Goal: Task Accomplishment & Management: Manage account settings

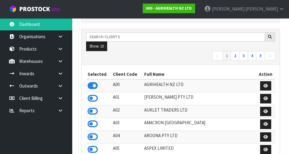
scroll to position [478, 208]
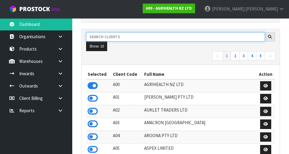
click at [113, 35] on input "text" at bounding box center [175, 36] width 179 height 9
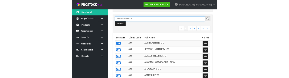
scroll to position [84, 0]
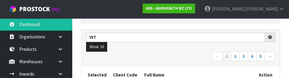
click at [175, 48] on ul "Show: 10 5 10 25 50" at bounding box center [180, 47] width 189 height 10
type input "VET"
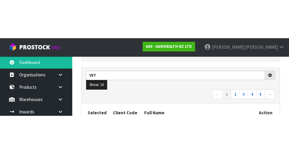
scroll to position [87, 0]
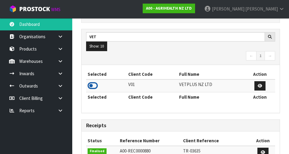
click at [95, 77] on icon at bounding box center [93, 85] width 10 height 9
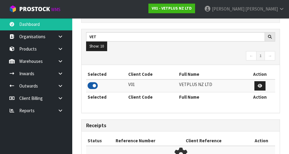
scroll to position [478, 208]
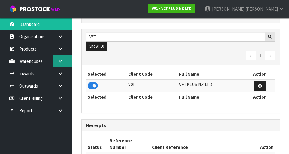
click at [64, 64] on link at bounding box center [62, 61] width 19 height 12
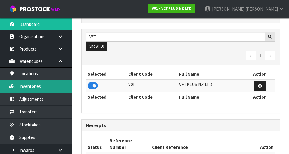
click at [28, 77] on link "Inventories" at bounding box center [36, 86] width 72 height 12
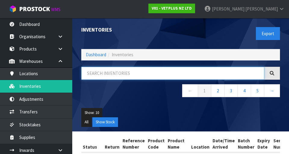
click at [117, 76] on input "text" at bounding box center [172, 73] width 183 height 13
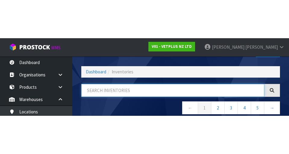
scroll to position [34, 0]
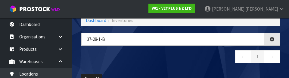
click at [114, 64] on nav "← 1 →" at bounding box center [180, 57] width 199 height 15
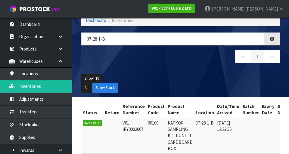
type input "37-28-1-B"
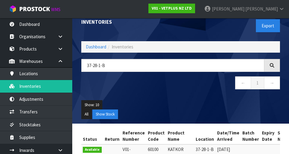
scroll to position [7, 0]
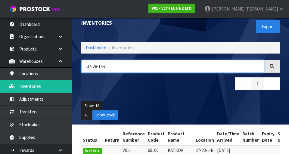
click at [201, 66] on input "37-28-1-B" at bounding box center [172, 66] width 183 height 13
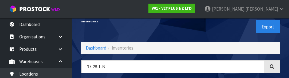
click at [215, 30] on div "Export" at bounding box center [233, 26] width 104 height 31
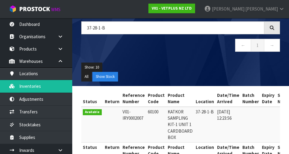
scroll to position [44, 0]
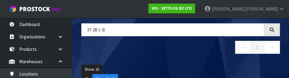
click at [203, 64] on div "Show: 10 5 10 25 50 All Show Stock" at bounding box center [181, 74] width 208 height 28
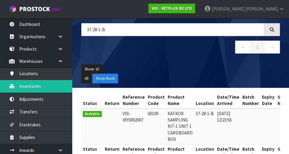
scroll to position [61, 0]
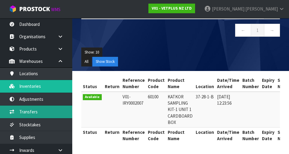
click at [23, 77] on link "Transfers" at bounding box center [36, 112] width 72 height 12
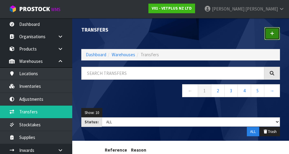
click at [271, 34] on icon at bounding box center [272, 33] width 4 height 5
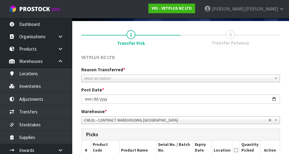
click at [93, 75] on span "Select an Option" at bounding box center [178, 78] width 188 height 7
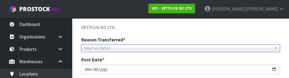
scroll to position [83, 0]
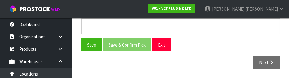
type input "37-28-1-B"
click at [231, 50] on div "Save Save & Confirm Pick Exit" at bounding box center [181, 44] width 208 height 13
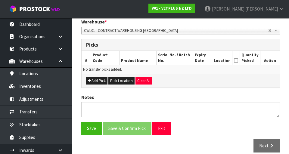
scroll to position [123, 0]
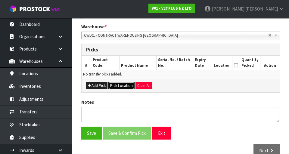
click at [122, 77] on button "Pick Location" at bounding box center [121, 85] width 26 height 7
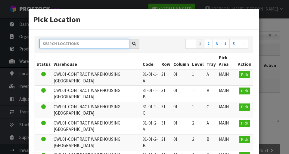
paste input "37-28-1-B"
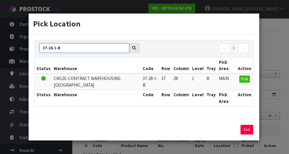
scroll to position [0, 0]
type input "37-28-1-B"
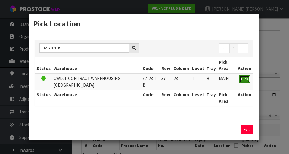
click at [245, 77] on span "Pick" at bounding box center [244, 78] width 7 height 5
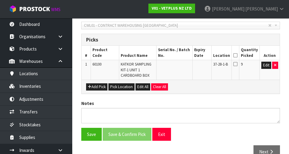
click at [237, 55] on icon at bounding box center [235, 55] width 4 height 0
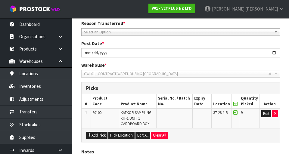
click at [103, 34] on span "Select an Option" at bounding box center [178, 32] width 188 height 7
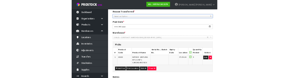
scroll to position [82, 0]
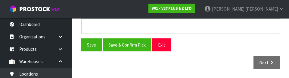
click at [238, 51] on div "Save Save & Confirm Pick Exit" at bounding box center [181, 44] width 208 height 13
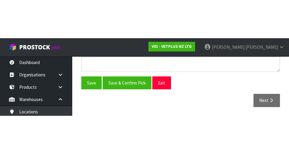
scroll to position [146, 0]
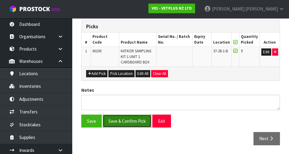
click at [128, 77] on button "Save & Confirm Pick" at bounding box center [127, 121] width 49 height 13
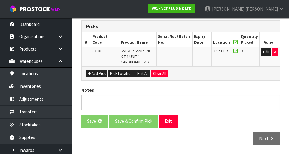
scroll to position [0, 0]
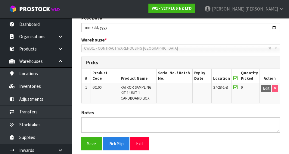
scroll to position [155, 0]
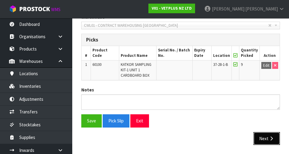
click at [269, 77] on icon "button" at bounding box center [271, 138] width 6 height 5
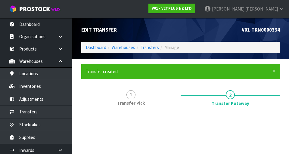
click at [235, 33] on div "V01-TRN0000334" at bounding box center [233, 30] width 104 height 24
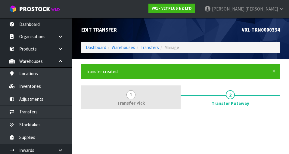
click at [120, 77] on link "1 Transfer Pick" at bounding box center [130, 97] width 99 height 24
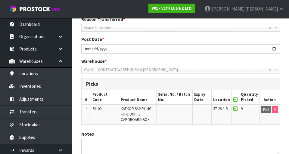
scroll to position [155, 0]
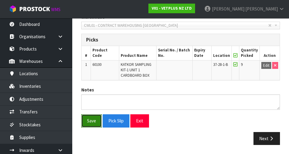
click at [91, 77] on button "Save" at bounding box center [91, 120] width 20 height 13
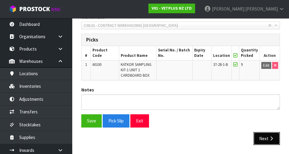
click at [268, 77] on icon "button" at bounding box center [271, 138] width 6 height 5
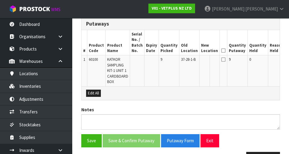
scroll to position [171, 0]
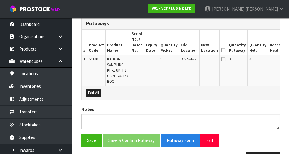
click at [287, 58] on button "Edit" at bounding box center [292, 60] width 10 height 7
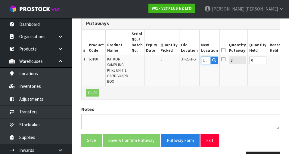
click at [201, 60] on input "text" at bounding box center [206, 61] width 10 height 8
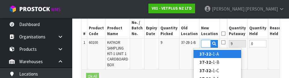
scroll to position [185, 0]
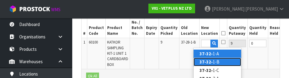
click at [221, 60] on link "37-32- 1-B" at bounding box center [218, 61] width 48 height 8
type input "37-32-1-B"
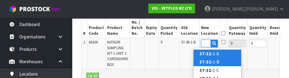
scroll to position [0, 0]
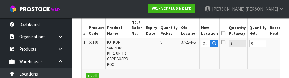
click at [287, 43] on button "OK" at bounding box center [291, 42] width 8 height 7
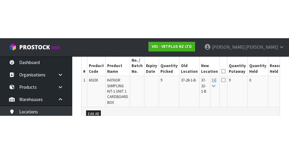
scroll to position [188, 0]
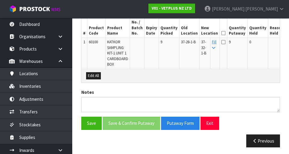
click at [221, 40] on icon at bounding box center [223, 42] width 4 height 5
click at [0, 0] on input "checkbox" at bounding box center [0, 0] width 0 height 0
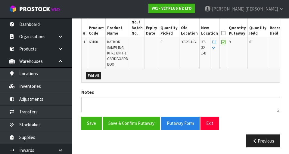
click at [221, 33] on icon at bounding box center [223, 33] width 4 height 0
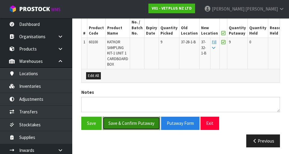
click at [117, 77] on button "Save & Confirm Putaway" at bounding box center [131, 123] width 57 height 13
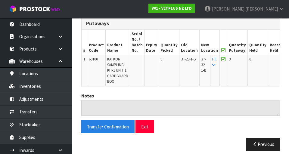
scroll to position [177, 0]
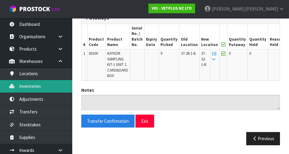
click at [28, 77] on link "Inventories" at bounding box center [36, 86] width 72 height 12
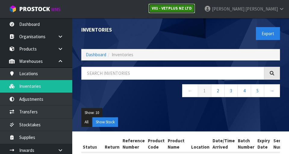
click at [192, 7] on strong "V01 - VETPLUS NZ LTD" at bounding box center [172, 8] width 40 height 5
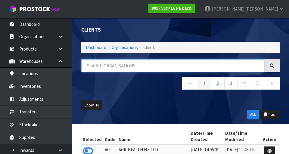
click at [194, 64] on input "text" at bounding box center [172, 65] width 183 height 13
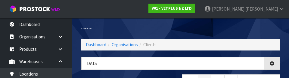
click at [212, 37] on div "Clients" at bounding box center [181, 28] width 208 height 21
type input "DATS"
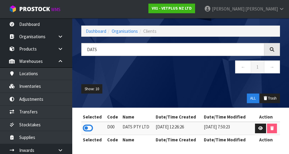
scroll to position [16, 0]
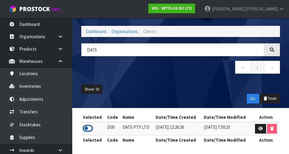
click at [85, 77] on icon at bounding box center [88, 128] width 10 height 9
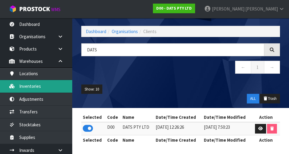
click at [31, 77] on link "Inventories" at bounding box center [36, 86] width 72 height 12
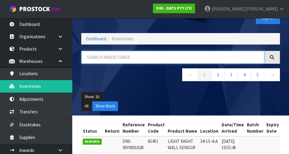
click at [227, 54] on input "text" at bounding box center [172, 57] width 183 height 13
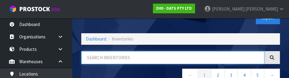
click at [161, 64] on input "text" at bounding box center [172, 57] width 183 height 13
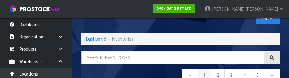
click at [159, 68] on div "← 1 2 3 4 5 →" at bounding box center [181, 69] width 208 height 37
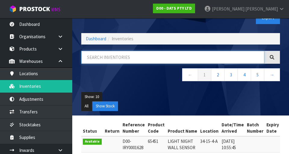
click at [183, 56] on input "text" at bounding box center [172, 57] width 183 height 13
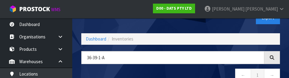
click at [201, 68] on div "36-39-1-a ← 1 →" at bounding box center [181, 69] width 208 height 37
type input "36-39-1-A"
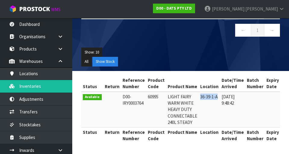
click at [137, 77] on td "D00-IRY0003764" at bounding box center [133, 110] width 25 height 36
copy td "36-39-1-A"
click at [209, 53] on ul "Show: 10 5 10 25 50" at bounding box center [180, 53] width 199 height 10
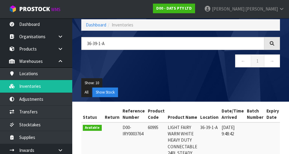
scroll to position [61, 0]
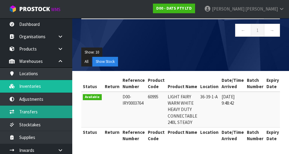
click at [23, 77] on link "Transfers" at bounding box center [36, 112] width 72 height 12
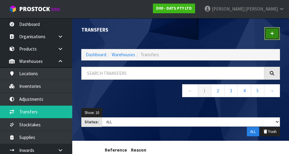
click at [271, 32] on icon at bounding box center [272, 33] width 4 height 5
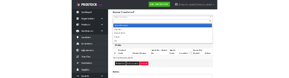
scroll to position [81, 0]
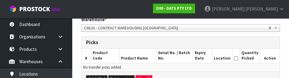
click at [237, 44] on h3 "Picks" at bounding box center [180, 42] width 189 height 6
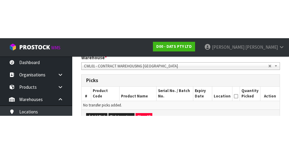
scroll to position [130, 0]
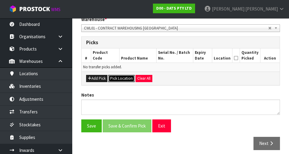
click at [119, 77] on button "Pick Location" at bounding box center [121, 78] width 26 height 7
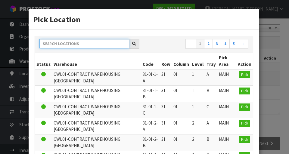
click at [67, 45] on input "text" at bounding box center [84, 43] width 90 height 9
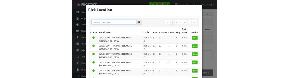
scroll to position [128, 0]
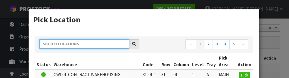
paste input "36-39-1-A"
type input "36-39-1-A"
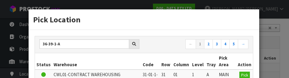
click at [168, 55] on th "Row" at bounding box center [166, 61] width 12 height 16
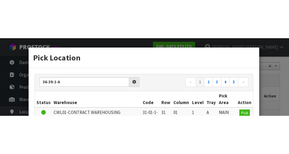
scroll to position [130, 0]
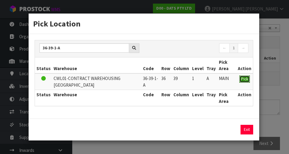
click at [246, 76] on button "Pick" at bounding box center [244, 79] width 11 height 7
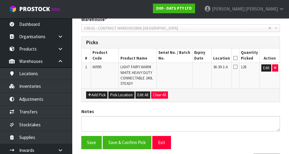
click at [236, 58] on icon at bounding box center [235, 58] width 4 height 0
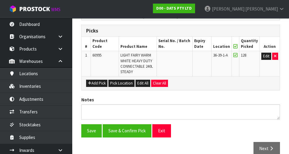
scroll to position [146, 0]
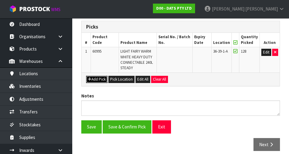
click at [90, 77] on icon "button" at bounding box center [90, 79] width 4 height 4
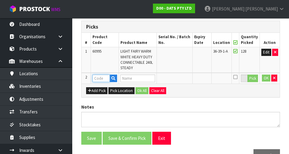
click at [98, 77] on input "text" at bounding box center [100, 79] width 17 height 8
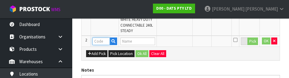
scroll to position [183, 0]
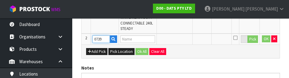
click at [95, 38] on input "0739" at bounding box center [100, 39] width 17 height 8
click at [98, 39] on input "0739" at bounding box center [100, 39] width 17 height 8
click at [95, 39] on input "0739" at bounding box center [100, 39] width 17 height 8
type input "70739"
click at [231, 64] on div "DATS PTY LTD Reason Transferred * Space Allocation Damage Expired Stock Repair …" at bounding box center [180, 17] width 199 height 221
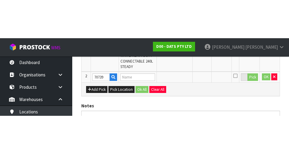
scroll to position [163, 0]
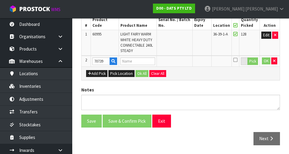
type input "LIGHT PARTY FILAMENT [PERSON_NAME]"
click at [250, 62] on button "Pick" at bounding box center [252, 61] width 11 height 8
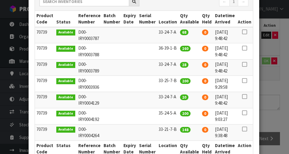
scroll to position [90, 0]
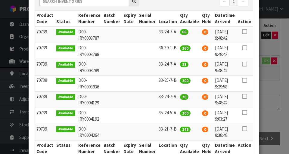
click at [245, 77] on icon at bounding box center [244, 113] width 5 height 0
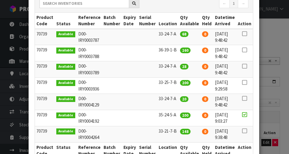
scroll to position [81, 0]
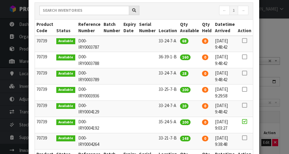
click at [277, 67] on div "Pick Line Picks Product Code Product Name Serial No. / Batch No. Expiry Date Lo…" at bounding box center [144, 77] width 289 height 154
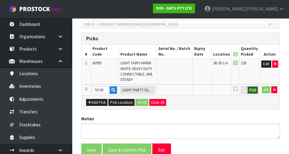
scroll to position [135, 0]
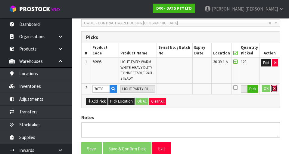
click at [274, 77] on icon "button" at bounding box center [274, 89] width 2 height 4
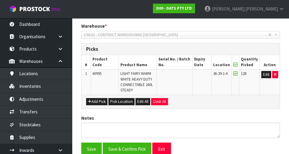
scroll to position [123, 0]
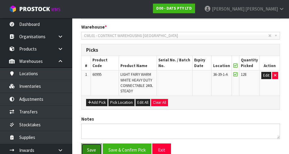
click at [92, 77] on button "Save" at bounding box center [91, 150] width 20 height 13
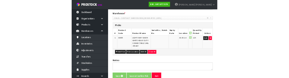
scroll to position [0, 0]
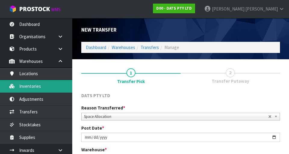
click at [26, 77] on link "Inventories" at bounding box center [36, 86] width 72 height 12
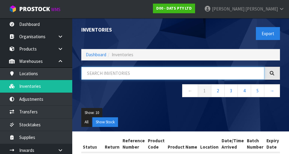
click at [104, 74] on input "text" at bounding box center [172, 73] width 183 height 13
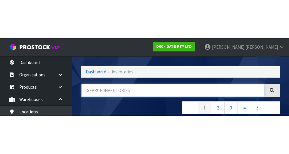
scroll to position [34, 0]
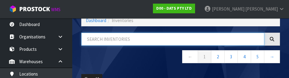
paste input "36-39-1-A"
type input "36-39-1-A"
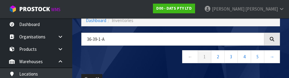
click at [108, 63] on nav "← 1 2 3 4 5 →" at bounding box center [180, 57] width 199 height 15
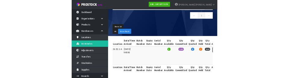
scroll to position [0, 0]
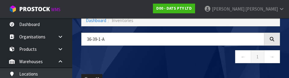
click at [208, 60] on nav "← 1 →" at bounding box center [180, 57] width 199 height 15
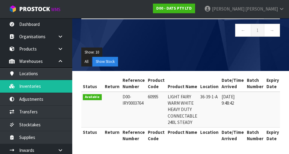
copy td "60995"
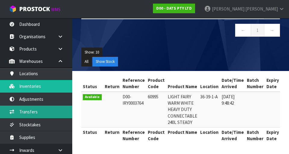
click at [23, 77] on link "Transfers" at bounding box center [36, 112] width 72 height 12
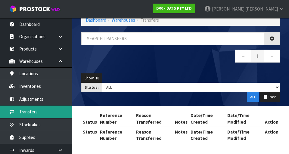
scroll to position [35, 0]
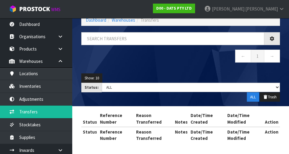
click at [28, 77] on div "Transfers Dashboard Warehouses Transfers ← 1 → Show: 10 5 10 25 50 Status: Draf…" at bounding box center [144, 59] width 289 height 189
click at [24, 77] on div "Transfers Dashboard Warehouses Transfers ← 1 → Show: 10 5 10 25 50 Status: Draf…" at bounding box center [144, 59] width 289 height 189
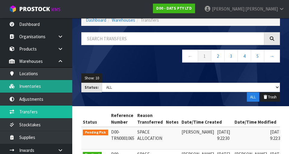
click at [25, 77] on link "Inventories" at bounding box center [36, 86] width 72 height 12
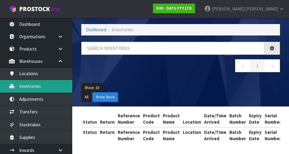
scroll to position [35, 0]
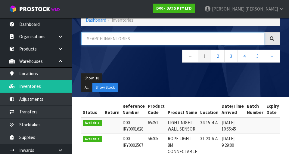
paste input "60995"
type input "60995"
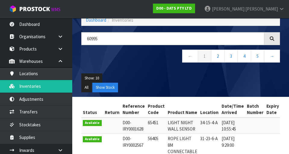
click at [229, 77] on ul "All Show Stock" at bounding box center [180, 88] width 199 height 10
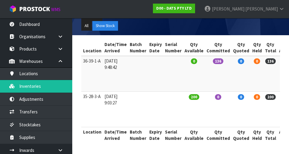
scroll to position [0, 118]
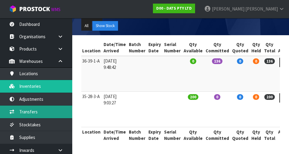
click at [31, 77] on link "Transfers" at bounding box center [36, 112] width 72 height 12
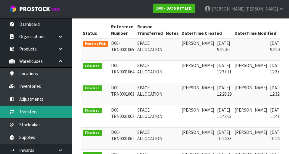
scroll to position [0, 15]
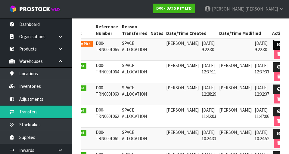
click at [277, 46] on icon at bounding box center [279, 45] width 5 height 4
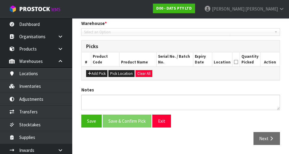
type input "[DATE]"
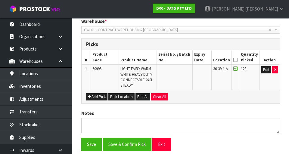
scroll to position [128, 0]
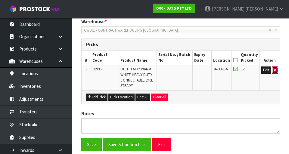
click at [276, 70] on icon "button" at bounding box center [275, 70] width 2 height 4
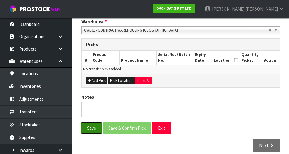
click at [91, 77] on button "Save" at bounding box center [91, 128] width 20 height 13
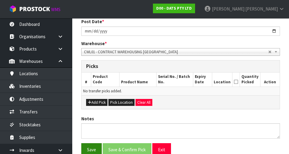
scroll to position [0, 0]
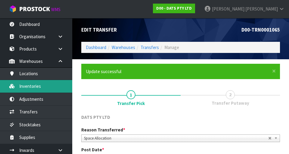
click at [23, 77] on link "Inventories" at bounding box center [36, 86] width 72 height 12
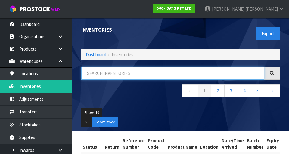
click at [208, 68] on input "text" at bounding box center [172, 73] width 183 height 13
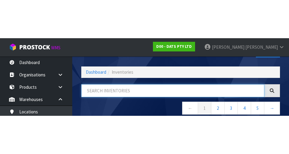
scroll to position [34, 0]
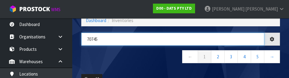
type input "70745"
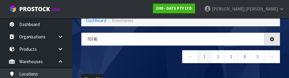
click at [101, 59] on nav "← 1 2 3 4 5 →" at bounding box center [180, 57] width 199 height 15
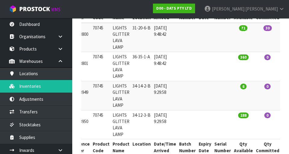
scroll to position [0, 56]
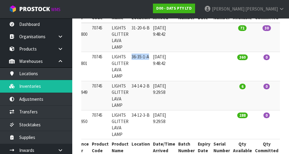
copy td "36-35-1-A"
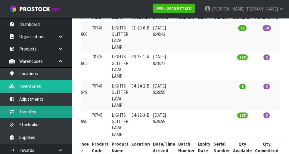
click at [23, 77] on link "Transfers" at bounding box center [36, 112] width 72 height 12
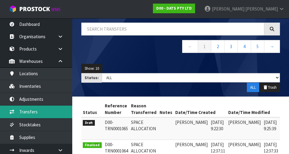
scroll to position [0, 10]
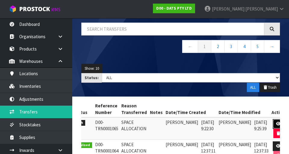
click at [273, 77] on link at bounding box center [278, 124] width 11 height 10
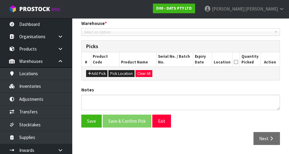
type input "[DATE]"
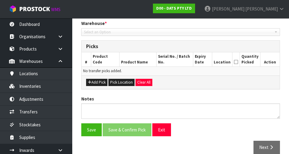
scroll to position [135, 0]
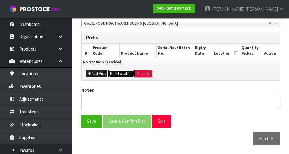
click at [117, 76] on button "Pick Location" at bounding box center [121, 73] width 26 height 7
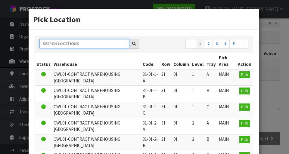
paste input "36-35-1-A"
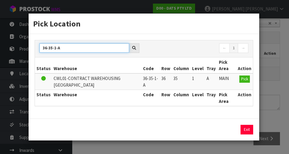
type input "36-35-1-A"
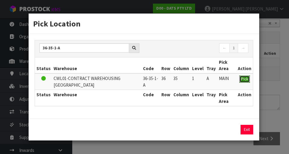
click at [243, 77] on span "Pick" at bounding box center [244, 78] width 7 height 5
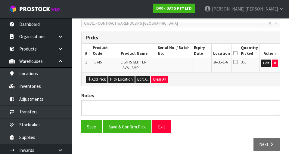
click at [237, 53] on icon at bounding box center [235, 53] width 4 height 0
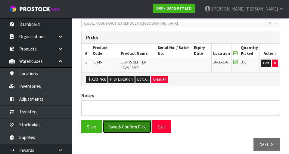
click at [125, 77] on button "Save & Confirm Pick" at bounding box center [127, 126] width 49 height 13
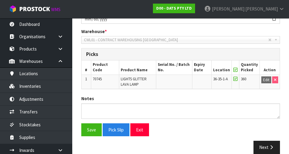
scroll to position [139, 0]
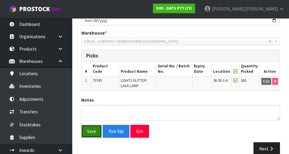
click at [90, 77] on button "Save" at bounding box center [91, 131] width 20 height 13
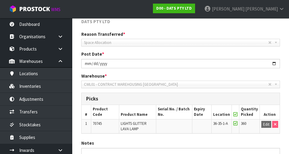
scroll to position [149, 0]
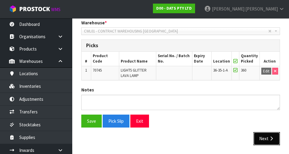
click at [267, 77] on button "Next" at bounding box center [266, 138] width 26 height 13
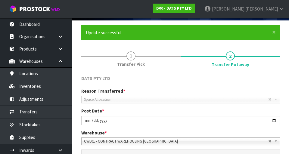
scroll to position [185, 0]
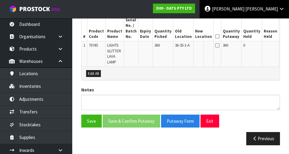
click at [245, 10] on span at bounding box center [244, 9] width 1 height 6
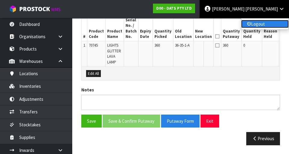
click at [265, 23] on link "Logout" at bounding box center [265, 24] width 48 height 8
